Goal: Navigation & Orientation: Find specific page/section

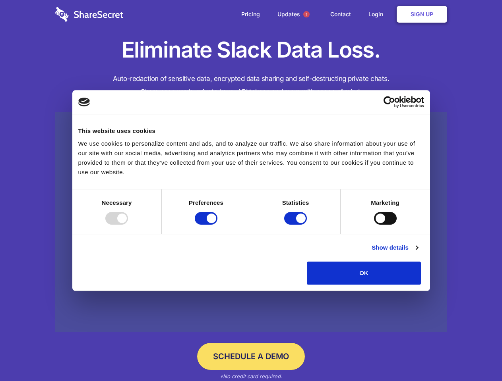
click at [128, 225] on div at bounding box center [116, 218] width 23 height 13
click at [217, 225] on input "Preferences" at bounding box center [206, 218] width 23 height 13
checkbox input "false"
click at [296, 225] on input "Statistics" at bounding box center [295, 218] width 23 height 13
checkbox input "false"
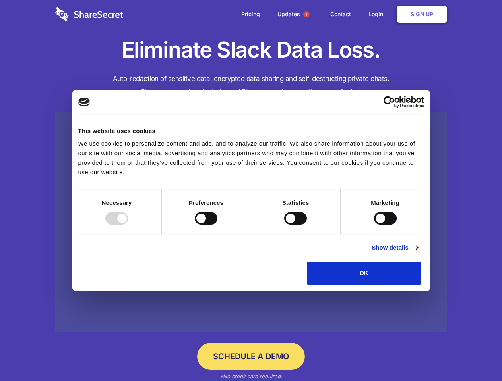
click at [374, 225] on input "Marketing" at bounding box center [385, 218] width 23 height 13
checkbox input "true"
click at [418, 253] on link "Show details" at bounding box center [394, 248] width 46 height 10
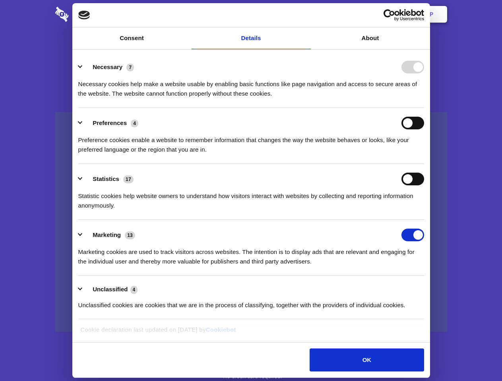
click at [427, 288] on ul "Necessary 7 Necessary cookies help make a website usable by enabling basic func…" at bounding box center [250, 186] width 353 height 268
click at [306, 14] on span "1" at bounding box center [306, 14] width 6 height 6
